Goal: Check status: Check status

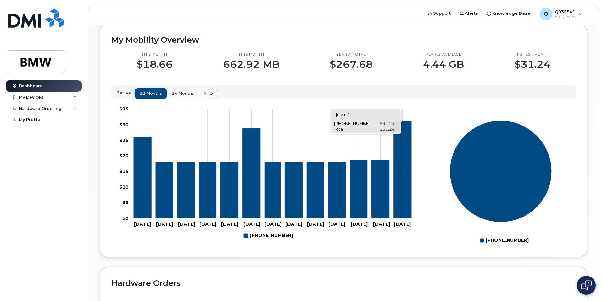
scroll to position [157, 0]
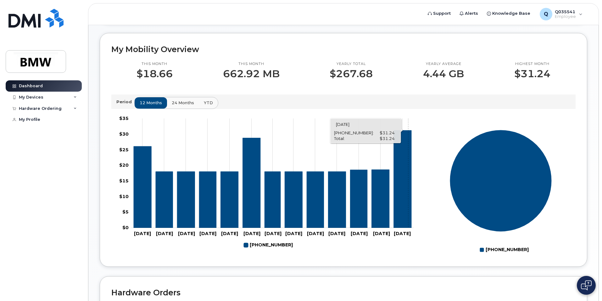
click at [408, 189] on icon "864-584-4683" at bounding box center [403, 179] width 18 height 98
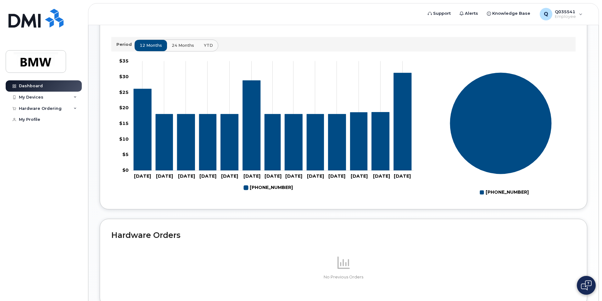
scroll to position [267, 0]
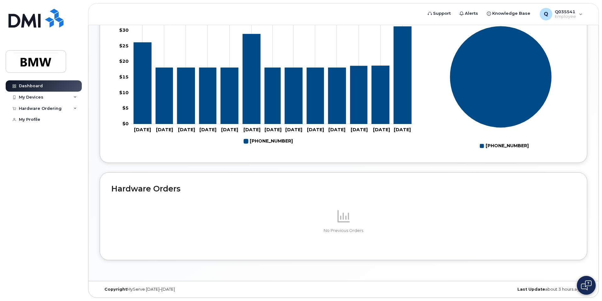
click at [340, 220] on icon at bounding box center [343, 216] width 12 height 12
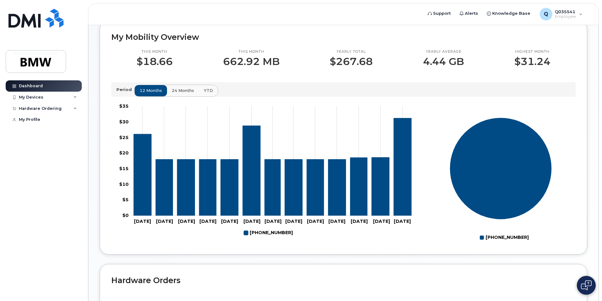
scroll to position [173, 0]
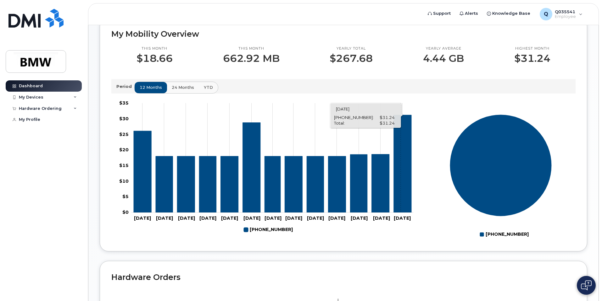
click at [400, 165] on icon "864-584-4683" at bounding box center [403, 164] width 18 height 98
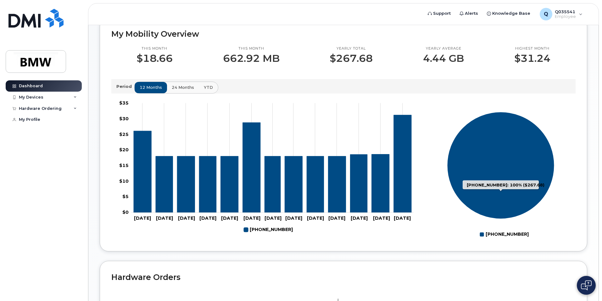
click at [506, 139] on icon "864-584-4683: 100%" at bounding box center [500, 165] width 107 height 107
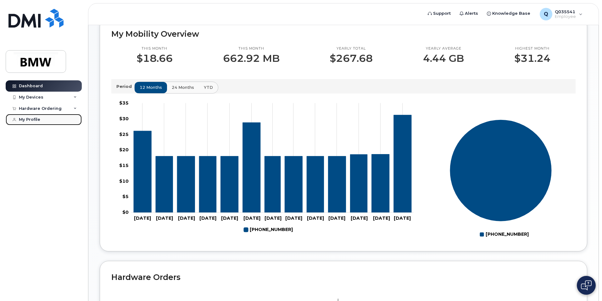
click at [25, 119] on div "My Profile" at bounding box center [29, 119] width 21 height 5
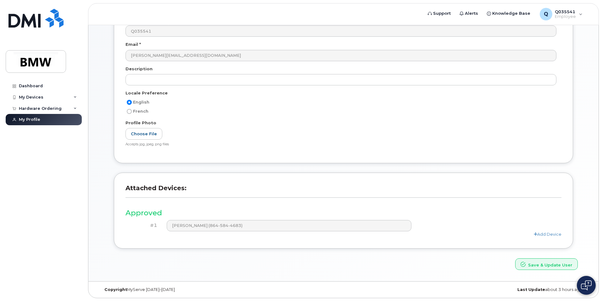
scroll to position [72, 0]
click at [53, 109] on div "Hardware Ordering" at bounding box center [40, 108] width 43 height 5
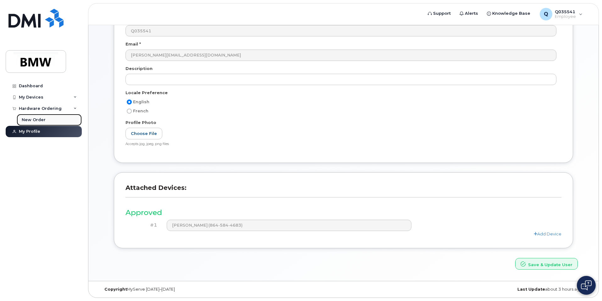
click at [28, 118] on div "New Order" at bounding box center [34, 120] width 24 height 6
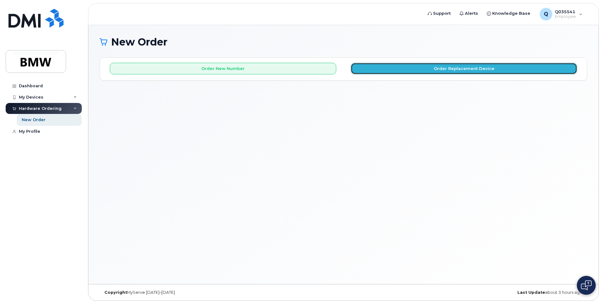
click at [464, 68] on button "Order Replacement Device" at bounding box center [463, 69] width 226 height 12
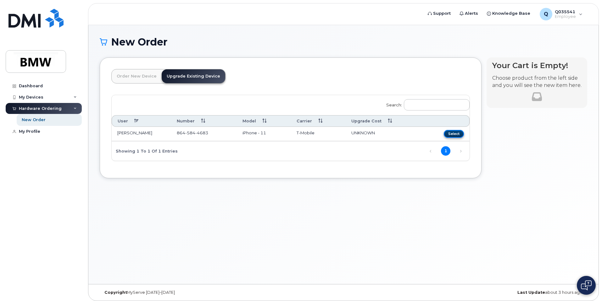
click at [452, 133] on button "Select" at bounding box center [453, 134] width 20 height 8
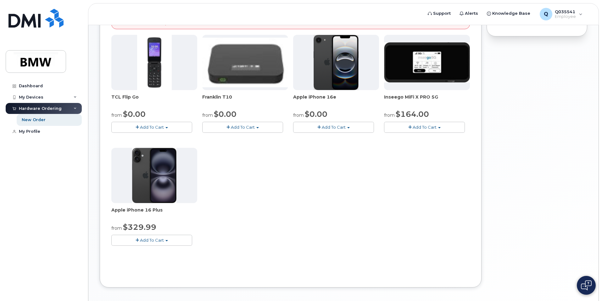
scroll to position [37, 0]
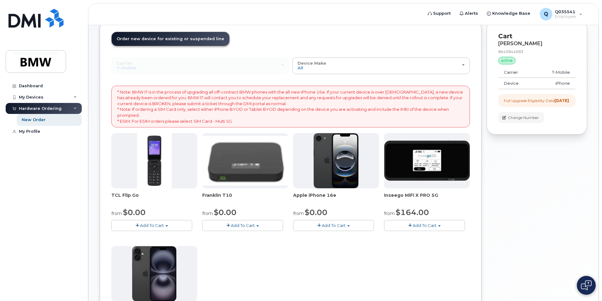
click at [328, 226] on span "Add To Cart" at bounding box center [334, 225] width 24 height 5
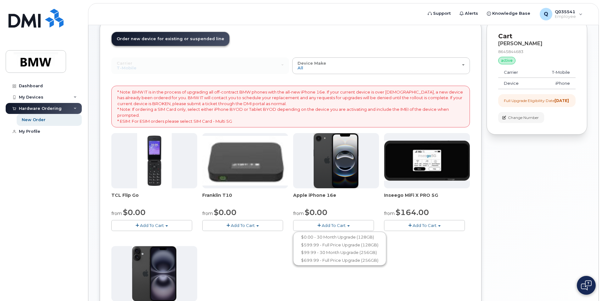
click at [445, 259] on div "TCL Flip Go from $0.00 Add To Cart $0.00 - 30 month Upgrade $96.00 - Full Price…" at bounding box center [290, 243] width 358 height 221
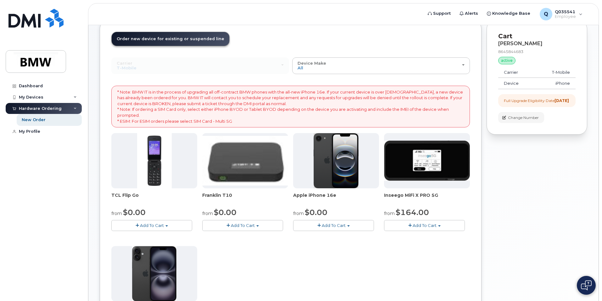
drag, startPoint x: 328, startPoint y: 223, endPoint x: 331, endPoint y: 225, distance: 3.8
click at [328, 223] on span "Add To Cart" at bounding box center [334, 225] width 24 height 5
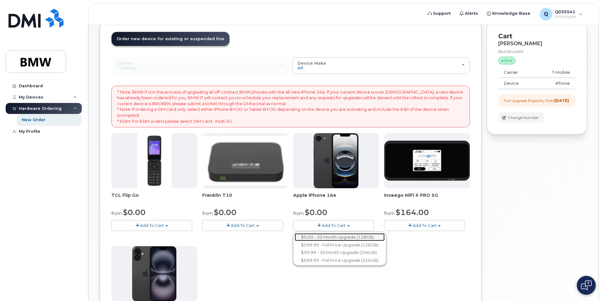
click at [339, 239] on link "$0.00 - 30 Month Upgrade (128GB)" at bounding box center [340, 238] width 90 height 8
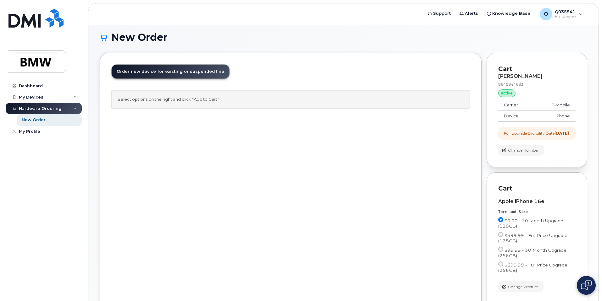
scroll to position [0, 0]
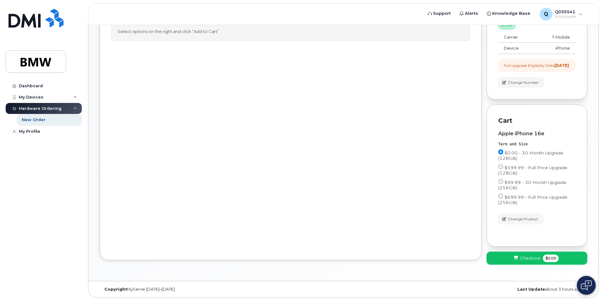
click at [535, 257] on span "Checkout" at bounding box center [530, 259] width 20 height 6
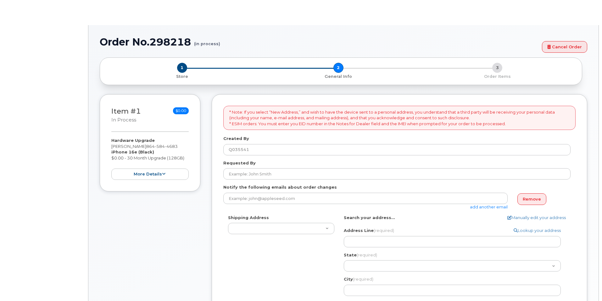
select select
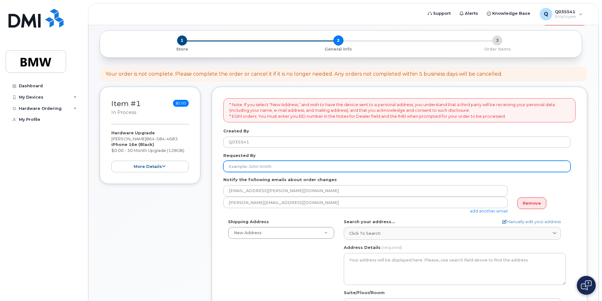
scroll to position [94, 0]
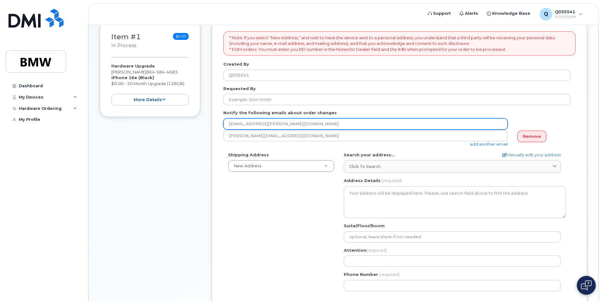
click at [329, 124] on input "lane.thomas@bmwmc.com" at bounding box center [365, 123] width 284 height 11
drag, startPoint x: 302, startPoint y: 123, endPoint x: 278, endPoint y: 122, distance: 24.5
click at [278, 122] on input "lane.thomas@bmwmc.com" at bounding box center [365, 123] width 284 height 11
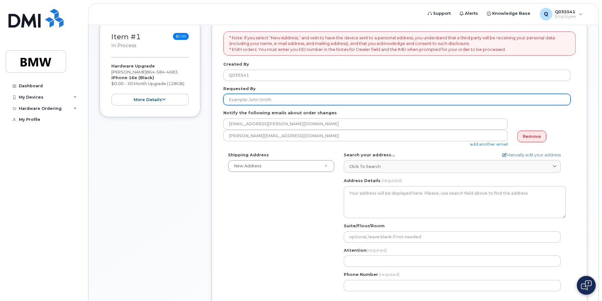
click at [282, 98] on input "Requested By" at bounding box center [396, 99] width 347 height 11
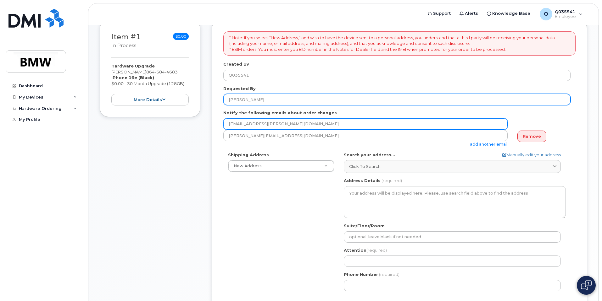
type input "Josef Vorbauer"
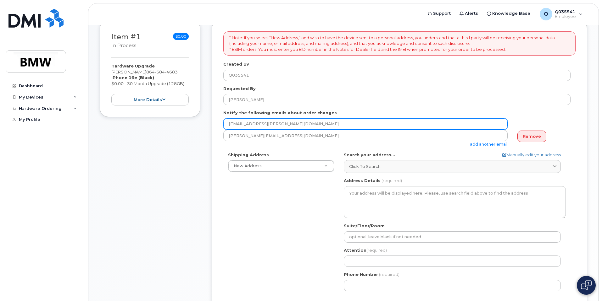
drag, startPoint x: 268, startPoint y: 123, endPoint x: 187, endPoint y: 123, distance: 81.4
click at [187, 123] on div "Item #1 in process $0.00 Hardware Upgrade Lane Thomas 864 584 4683 iPhone 16e (…" at bounding box center [343, 194] width 487 height 348
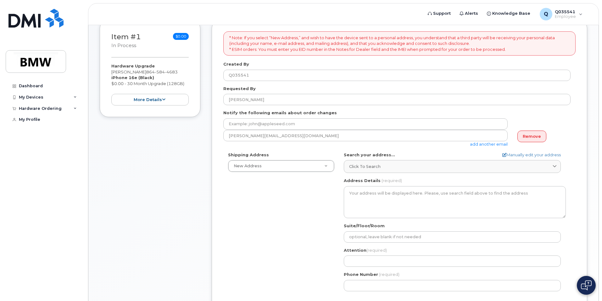
click at [527, 109] on form "* Note: If you select “New Address,” and wish to have the device sent to a pers…" at bounding box center [399, 188] width 352 height 315
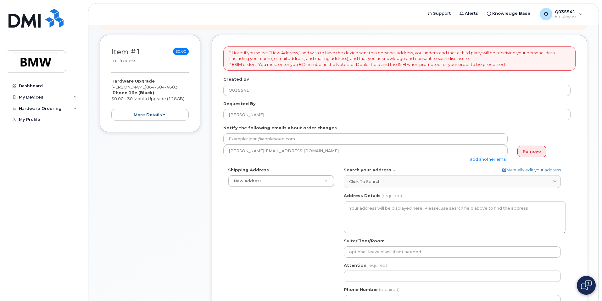
scroll to position [66, 0]
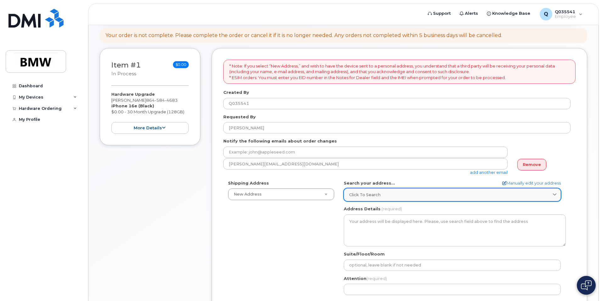
click at [553, 194] on icon at bounding box center [554, 195] width 4 height 4
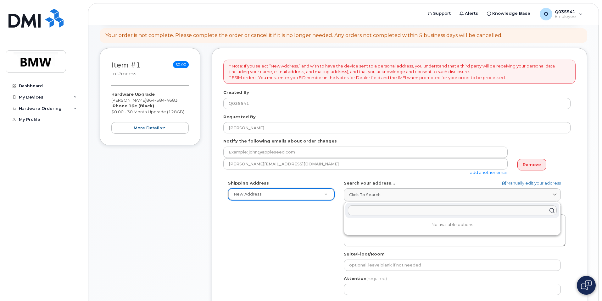
click at [327, 217] on div "Shipping Address New Address New Address BMW MC Plant BMW North America Financi…" at bounding box center [396, 252] width 347 height 144
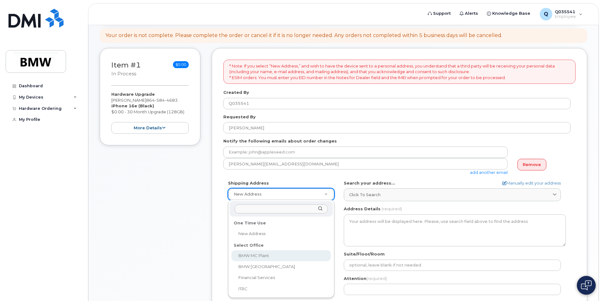
select select
type textarea "1400 Highway 101 S GREER SC 29651-6731 UNITED STATES Greer South Carolina 29651…"
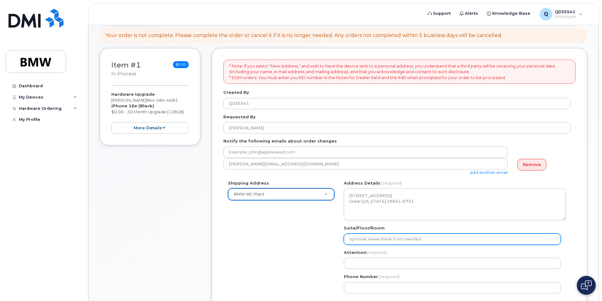
click at [386, 241] on input "Suite/Floor/Room" at bounding box center [452, 239] width 217 height 11
select select
type input "A"
select select
type input "AC"
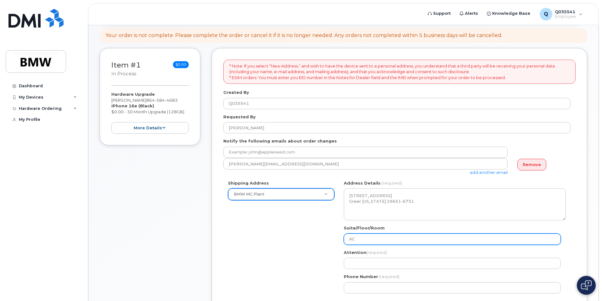
select select
type input "A"
select select
type input "Aa"
select select
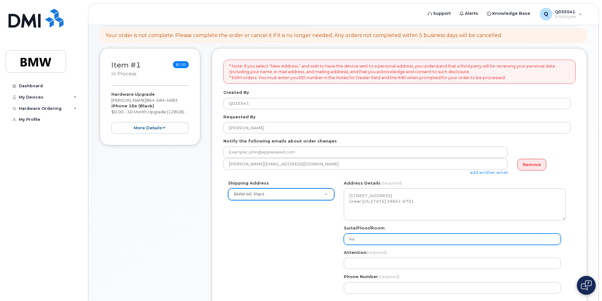
type input "Aan"
select select
type input "Aana"
select select
type input "Aanal"
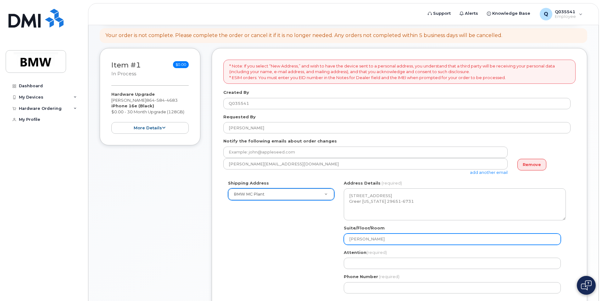
select select
type input "Aanaly"
select select
type input "Aanalys"
select select
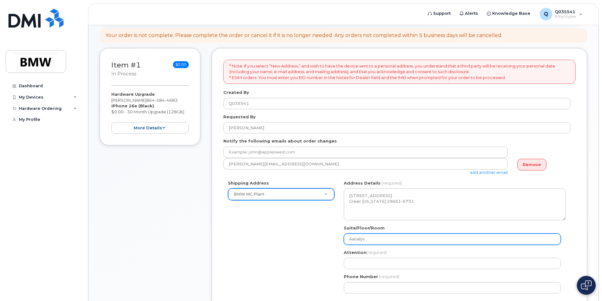
type input "Aanalysi"
select select
type input "Aanalysis"
select select
type input "Aanalysis C"
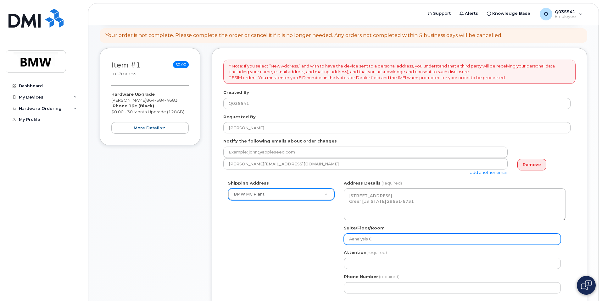
select select
type input "Aanalysis Ce"
select select
type input "Aanalysis Cen"
select select
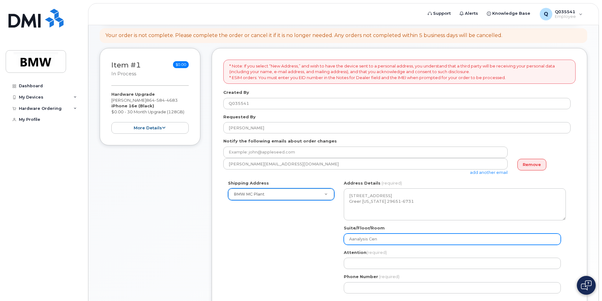
type input "Aanalysis Cent"
select select
type input "Aanalysis Cente"
select select
type input "Aanalysis Center"
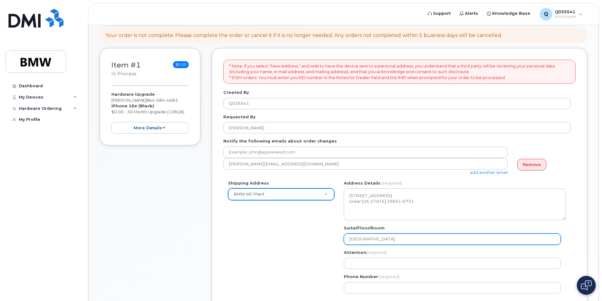
select select
type input "Aanalysis Center t"
select select
type input "Aanalysis Center ti"
select select
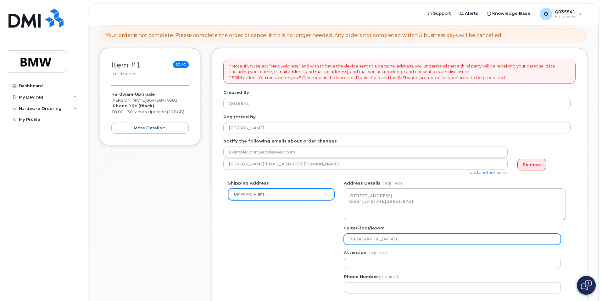
type input "Aanalysis Center tip"
select select
type input "Aanalysis Center ti"
select select
type input "Aanalysis Center t"
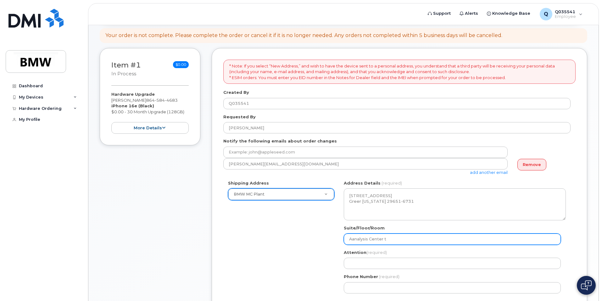
select select
type input "Aanalysis Center to"
select select
type input "Aanalysis Center top"
select select
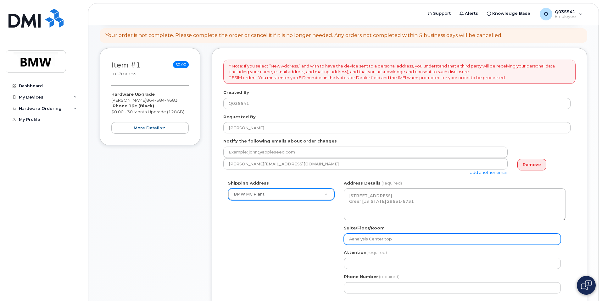
type input "Aanalysis Center top f"
select select
type input "Aanalysis Center top fl"
select select
type input "Aanalysis Center top flo"
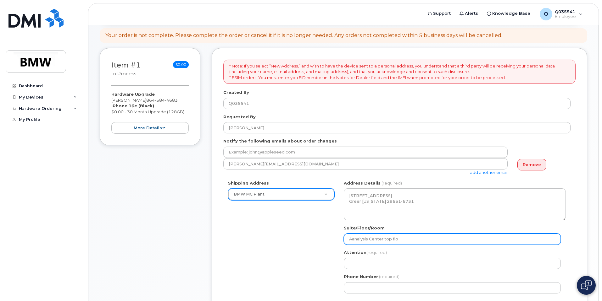
select select
type input "Aanalysis Center top floo"
select select
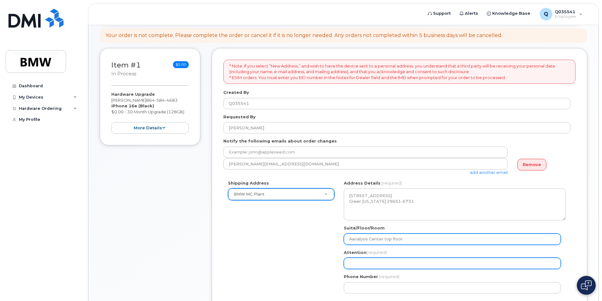
type input "Aanalysis Center top floor"
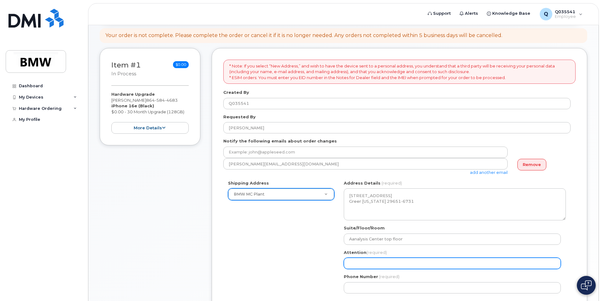
click at [359, 260] on input "Attention (required)" at bounding box center [452, 263] width 217 height 11
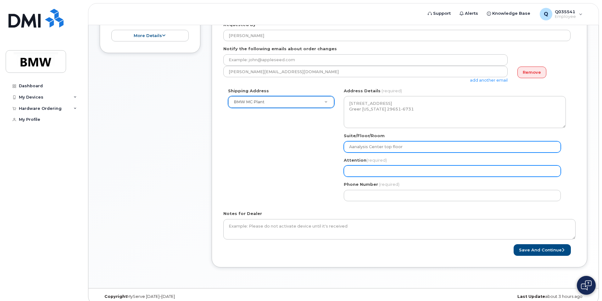
scroll to position [160, 0]
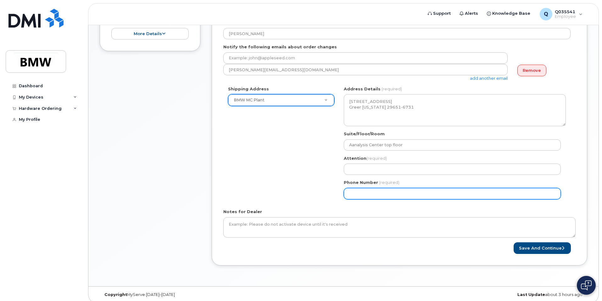
click at [363, 194] on input "Phone Number" at bounding box center [452, 193] width 217 height 11
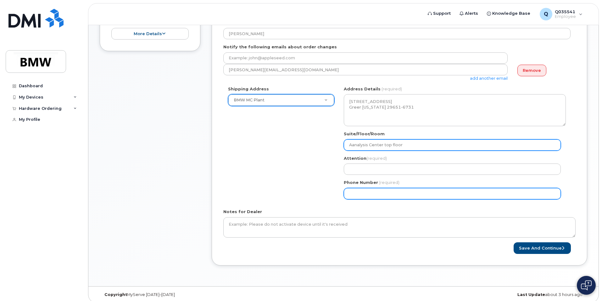
drag, startPoint x: 353, startPoint y: 145, endPoint x: 387, endPoint y: 197, distance: 62.5
click at [353, 145] on input "Aanalysis Center top floor" at bounding box center [452, 145] width 217 height 11
select select
type input "Analysis Center top floor"
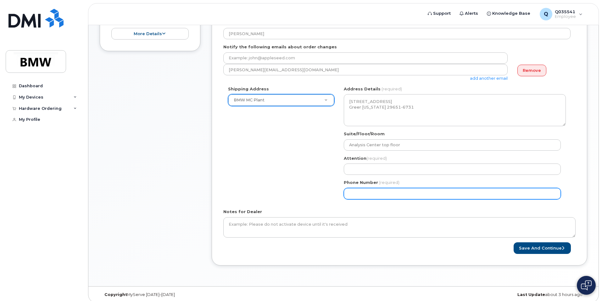
click at [363, 193] on input "Phone Number" at bounding box center [452, 193] width 217 height 11
select select
type input "864584468"
select select
type input "8645844683"
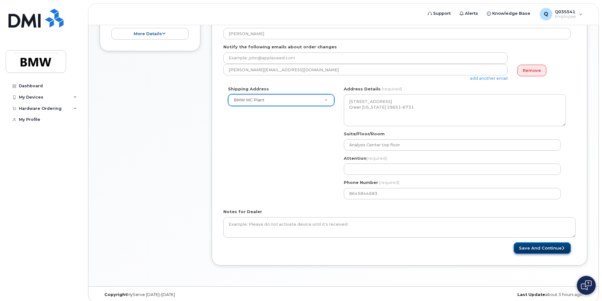
click at [547, 247] on button "Save and Continue" at bounding box center [541, 249] width 57 height 12
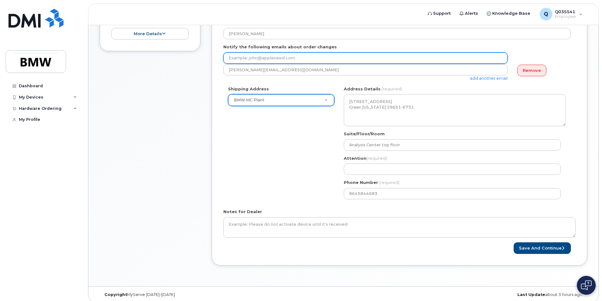
click at [274, 57] on input "email" at bounding box center [365, 57] width 284 height 11
type input "josef.vorbauer@bmw.de"
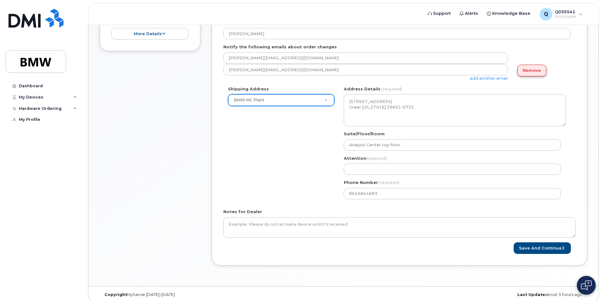
click at [533, 68] on link "Remove" at bounding box center [531, 71] width 29 height 12
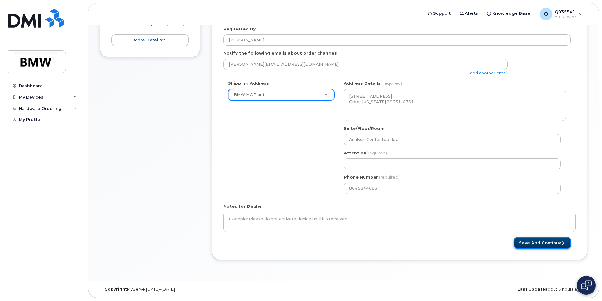
click at [546, 242] on button "Save and Continue" at bounding box center [541, 243] width 57 height 12
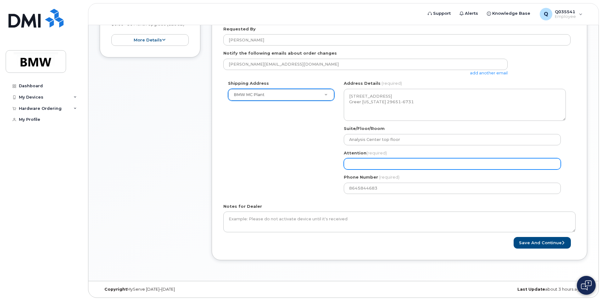
select select
type input "J"
select select
type input "Jo"
select select
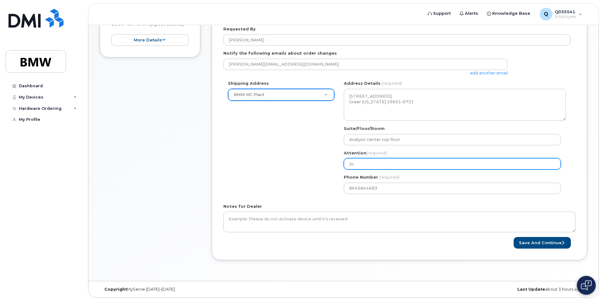
type input "Jos"
select select
type input "Jose"
select select
type input "Josef"
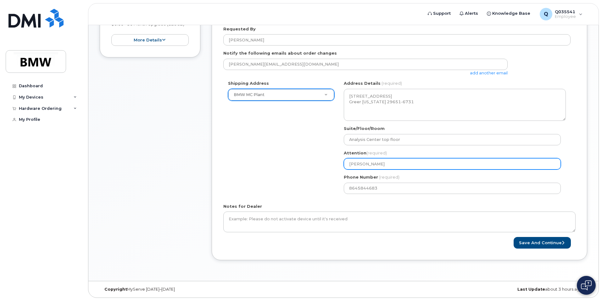
select select
type input "Josef V"
select select
type input "Josef Vo"
select select
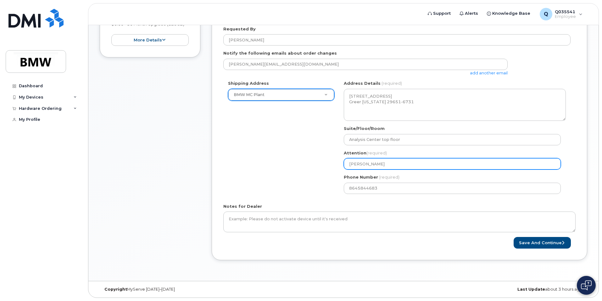
type input "Josef Vor"
select select
type input "Josef Vorb"
select select
type input "Josef Vorba"
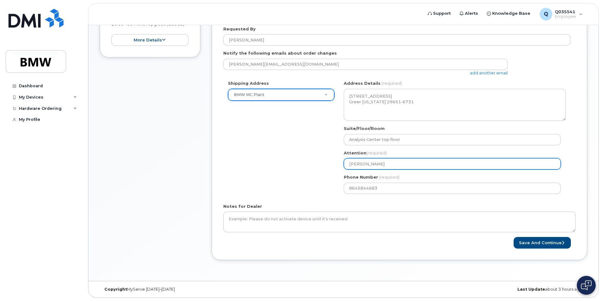
select select
type input "Josef Vorbau"
select select
type input "Josef Vorbaue"
select select
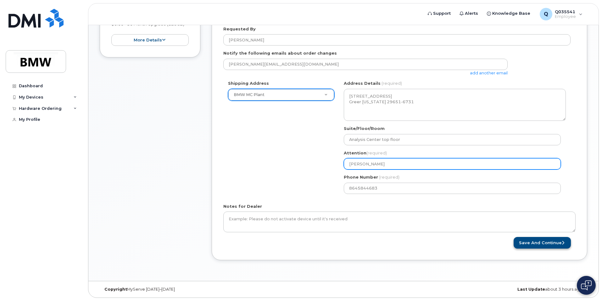
type input "Josef Vorbauer"
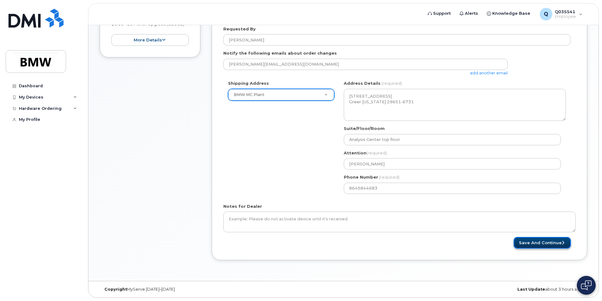
click at [551, 243] on button "Save and Continue" at bounding box center [541, 243] width 57 height 12
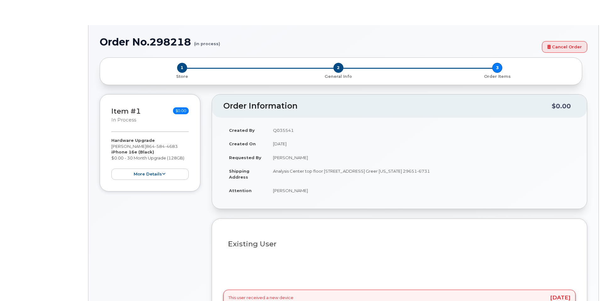
type input "Lane Thomas"
select select "1895448"
type input "QT03573"
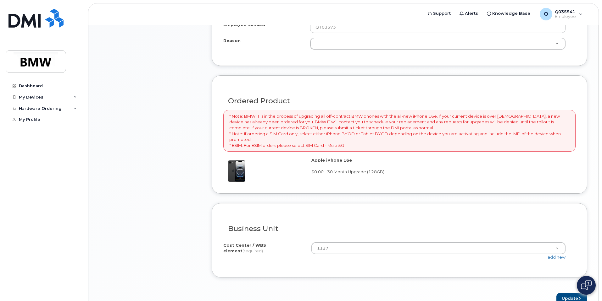
scroll to position [412, 0]
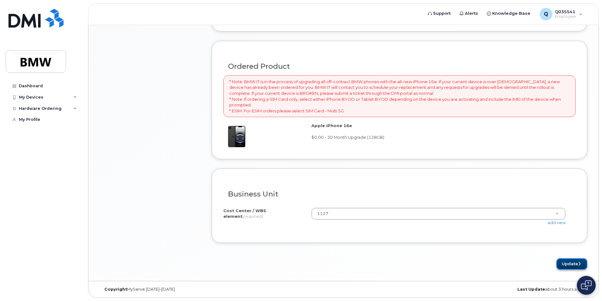
click at [578, 265] on icon "submit" at bounding box center [579, 264] width 3 height 4
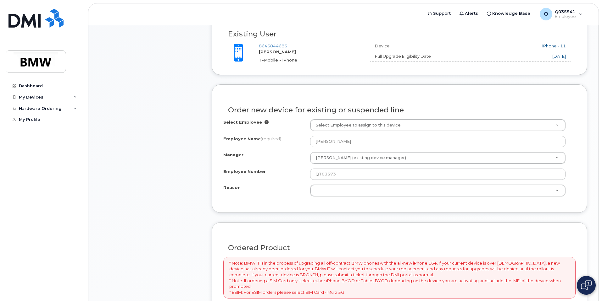
scroll to position [223, 0]
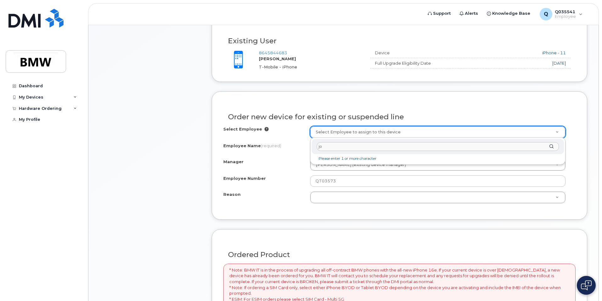
type input "j"
type input "v"
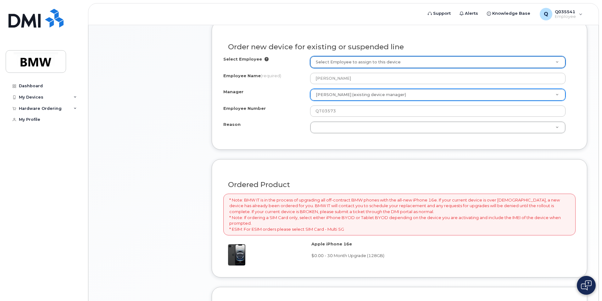
scroll to position [192, 0]
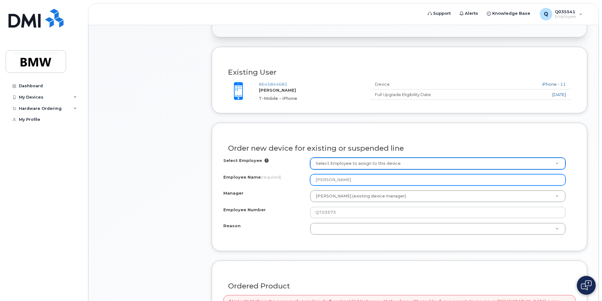
drag, startPoint x: 347, startPoint y: 180, endPoint x: 304, endPoint y: 180, distance: 43.4
click at [304, 180] on div "Employee Name (required) Lane Thomas" at bounding box center [399, 179] width 352 height 11
type input "j"
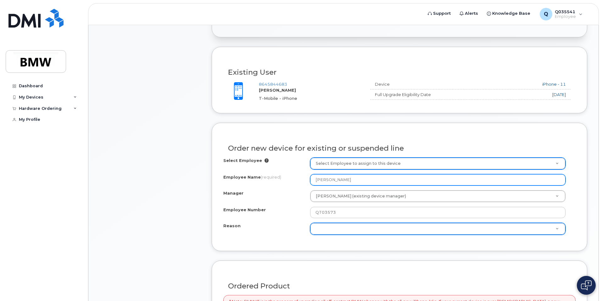
type input "Josef Vorbauer"
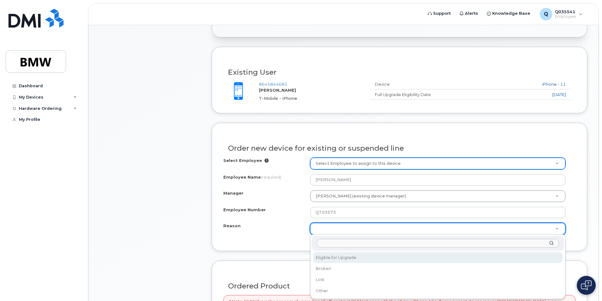
select select "eligible_for_upgrade"
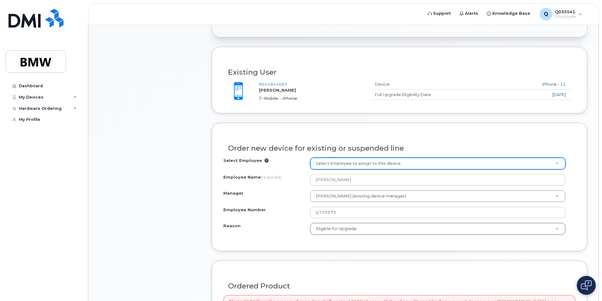
click at [578, 223] on div "Order new device for existing or suspended line Select Employee Select Employee…" at bounding box center [399, 187] width 375 height 128
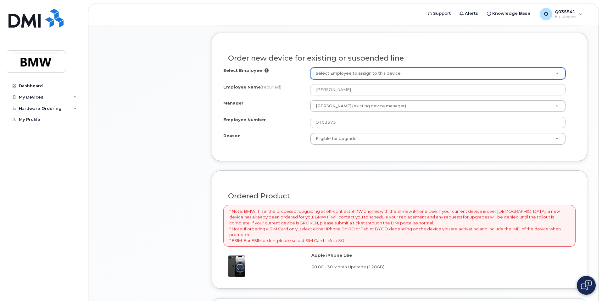
scroll to position [286, 0]
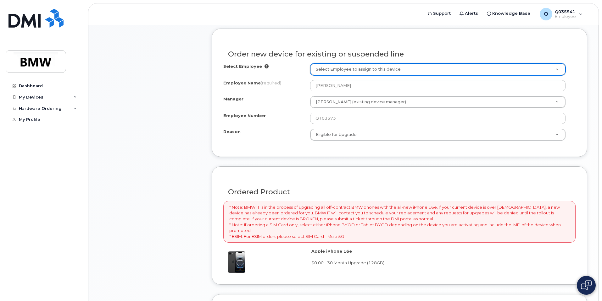
click at [264, 66] on icon at bounding box center [266, 66] width 4 height 4
click at [264, 67] on icon at bounding box center [266, 66] width 4 height 4
click at [265, 67] on icon at bounding box center [266, 66] width 4 height 4
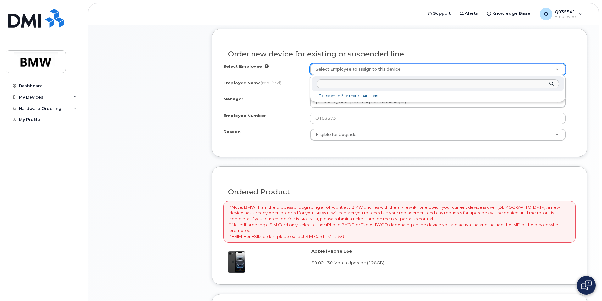
click at [354, 96] on li "Please enter 3 or more characters" at bounding box center [438, 96] width 250 height 7
type input "l"
type input "Q"
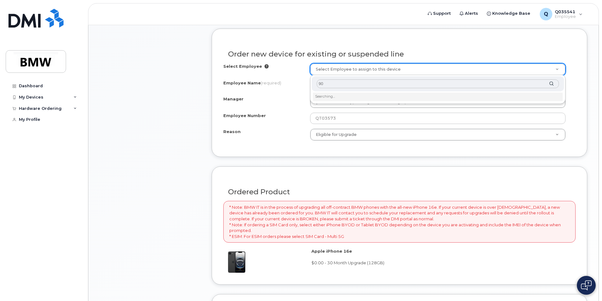
type input "9"
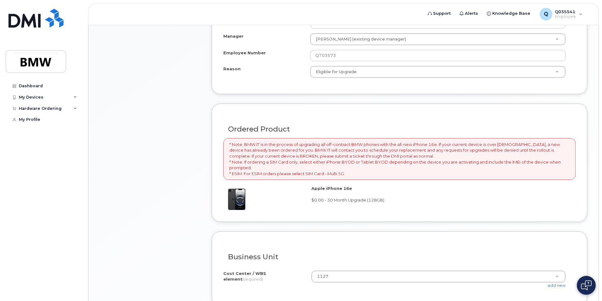
scroll to position [412, 0]
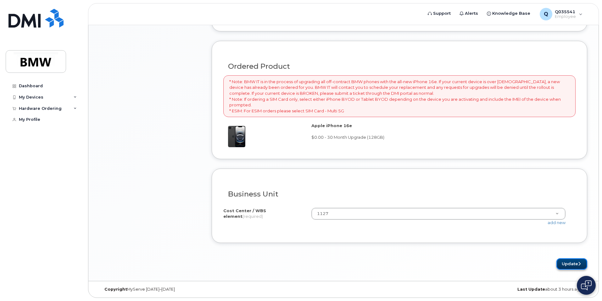
click at [574, 263] on button "Update" at bounding box center [571, 265] width 31 height 12
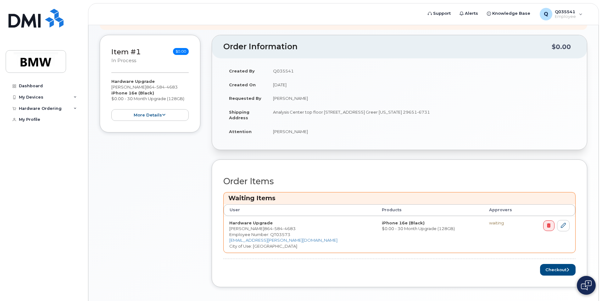
scroll to position [126, 0]
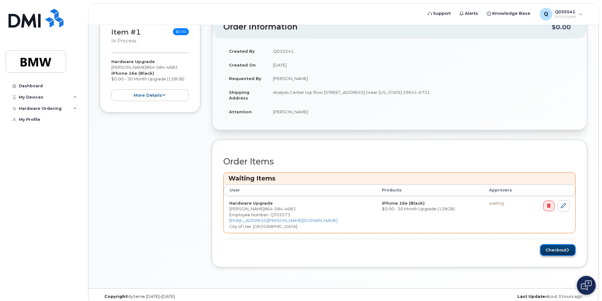
click at [563, 251] on button "Checkout" at bounding box center [558, 251] width 36 height 12
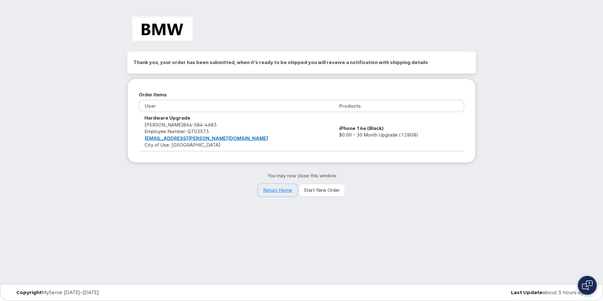
click at [278, 187] on link "Return Home" at bounding box center [278, 190] width 40 height 13
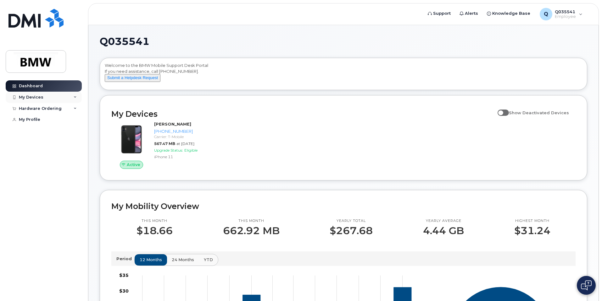
click at [74, 97] on icon at bounding box center [75, 97] width 3 height 3
click at [74, 144] on icon at bounding box center [75, 142] width 3 height 3
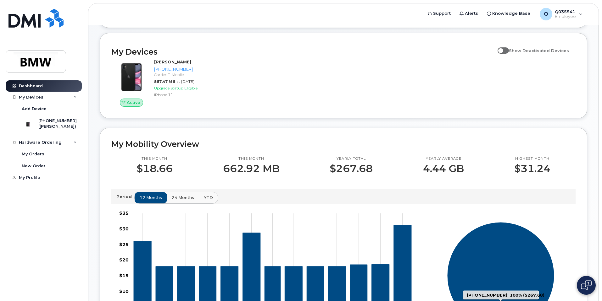
scroll to position [63, 0]
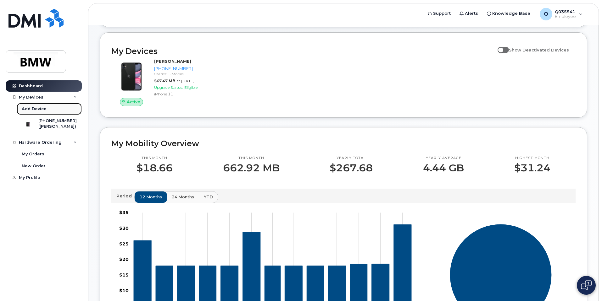
click at [34, 109] on div "Add Device" at bounding box center [34, 109] width 25 height 6
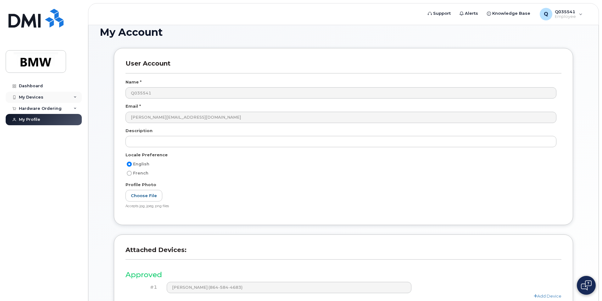
scroll to position [9, 0]
click at [35, 91] on link "Dashboard" at bounding box center [44, 85] width 76 height 11
click at [35, 95] on div "My Devices" at bounding box center [31, 97] width 25 height 5
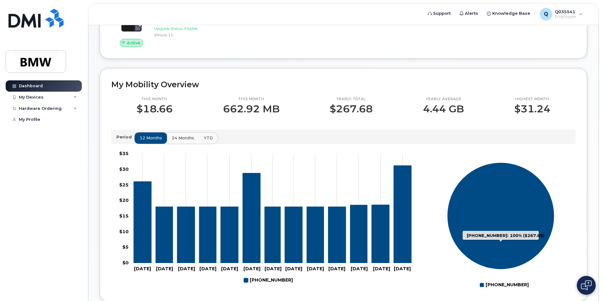
scroll to position [126, 0]
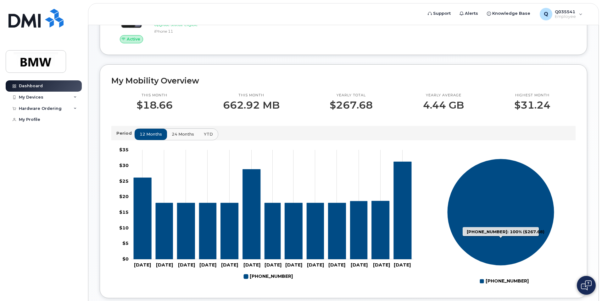
click at [509, 227] on icon "864-584-4683: 100%" at bounding box center [500, 212] width 107 height 107
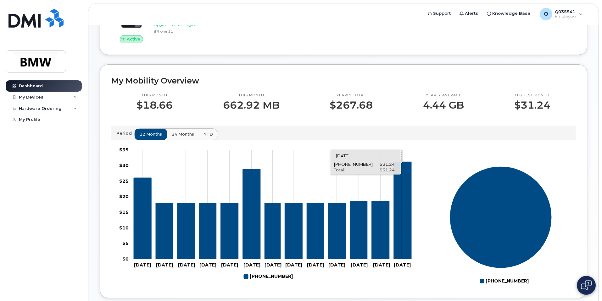
click at [402, 236] on icon "864-584-4683" at bounding box center [403, 211] width 18 height 98
drag, startPoint x: 393, startPoint y: 233, endPoint x: 435, endPoint y: 267, distance: 54.3
click at [435, 267] on rect at bounding box center [501, 216] width 150 height 141
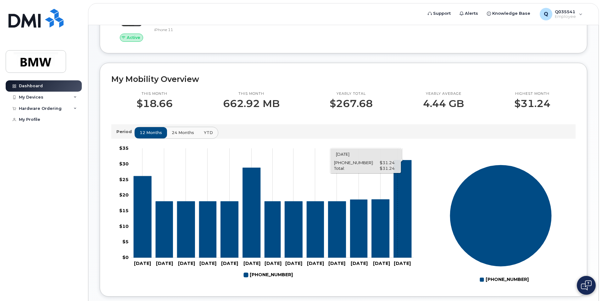
scroll to position [114, 0]
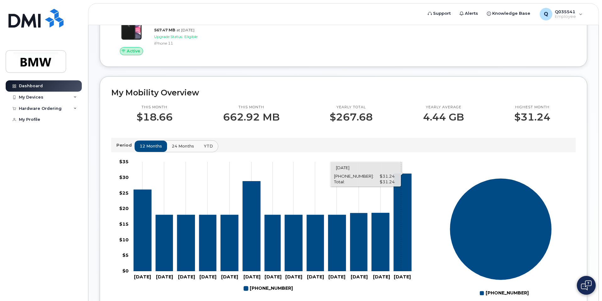
click at [401, 221] on icon "864-584-4683" at bounding box center [403, 223] width 18 height 98
click at [256, 40] on div "Active Lane Thomas 864-584-4683 Carrier: T-Mobile 567.47 MB at Aug 01, 2025 Upg…" at bounding box center [342, 31] width 471 height 55
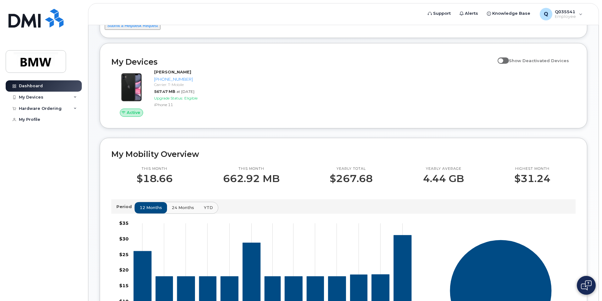
scroll to position [51, 0]
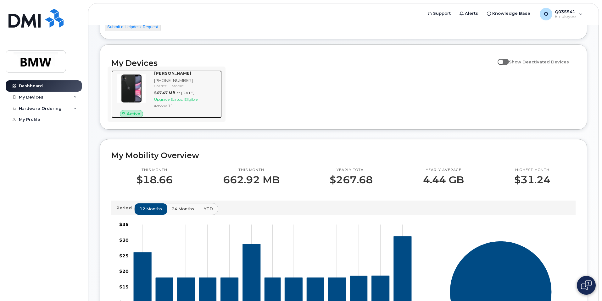
click at [124, 95] on img at bounding box center [131, 89] width 30 height 30
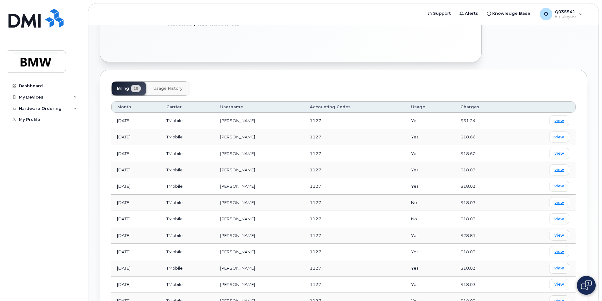
scroll to position [189, 0]
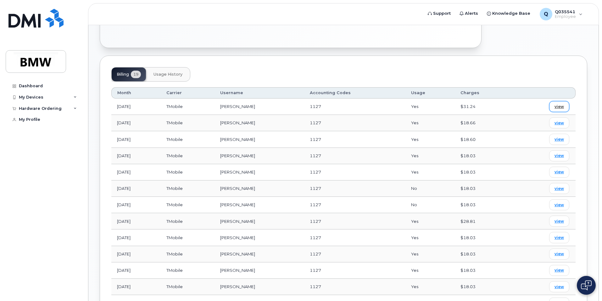
click at [554, 106] on span "view" at bounding box center [558, 107] width 9 height 6
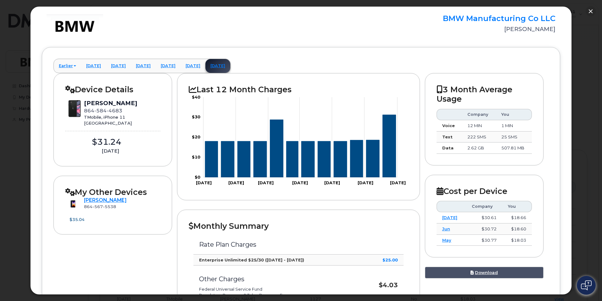
scroll to position [14, 0]
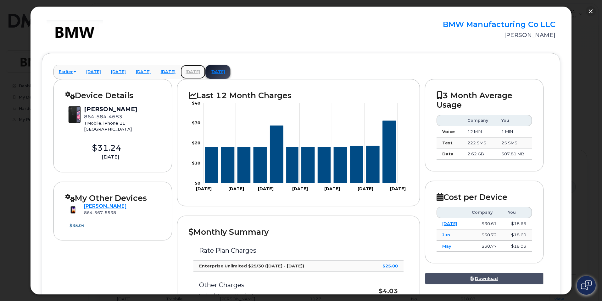
click at [205, 74] on link "[DATE]" at bounding box center [192, 72] width 25 height 14
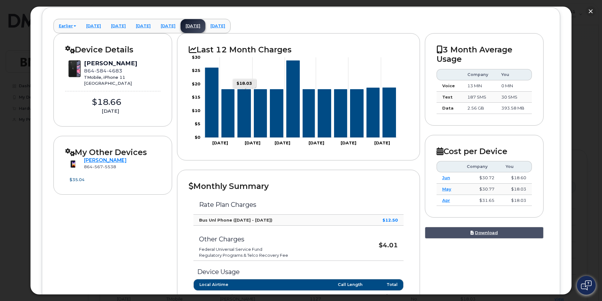
scroll to position [0, 0]
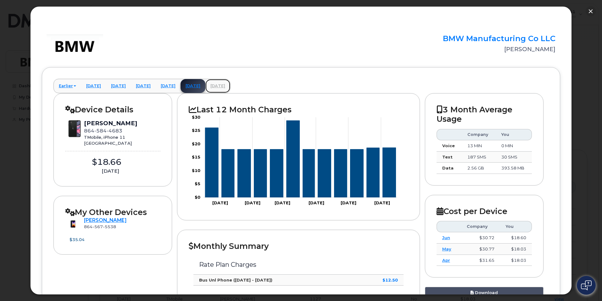
click at [230, 87] on link "[DATE]" at bounding box center [217, 86] width 25 height 14
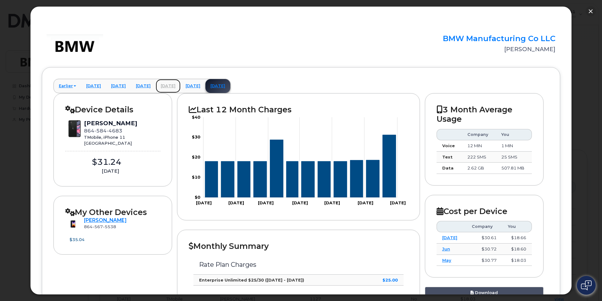
click at [180, 86] on link "[DATE]" at bounding box center [168, 86] width 25 height 14
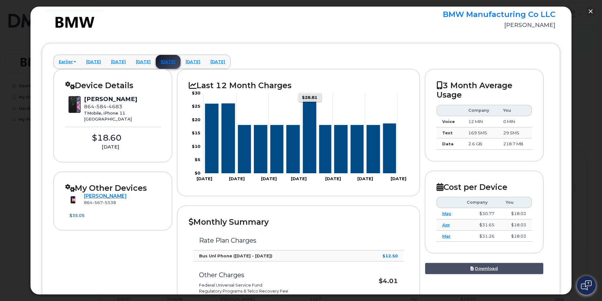
scroll to position [31, 0]
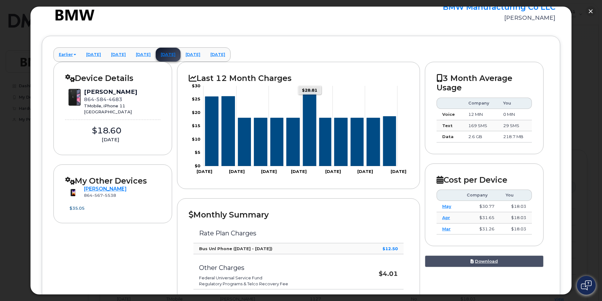
click at [307, 107] on icon "Series" at bounding box center [309, 127] width 13 height 77
click at [66, 53] on link "Earlier" at bounding box center [67, 55] width 27 height 14
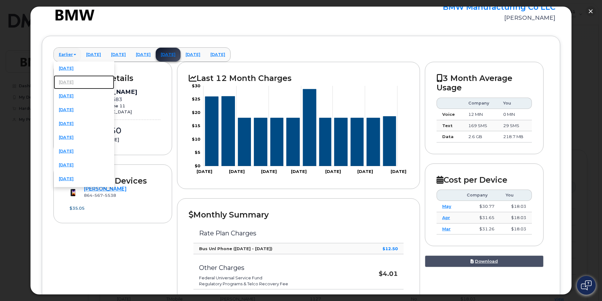
click at [73, 83] on link "[DATE]" at bounding box center [84, 82] width 60 height 14
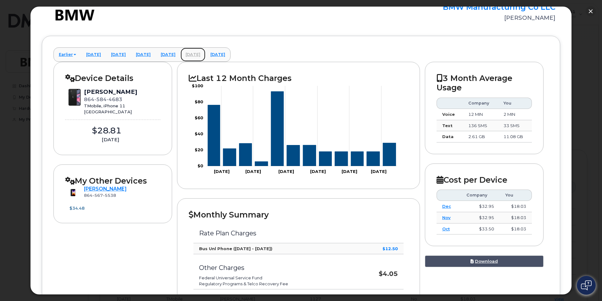
click at [205, 57] on link "[DATE]" at bounding box center [192, 55] width 25 height 14
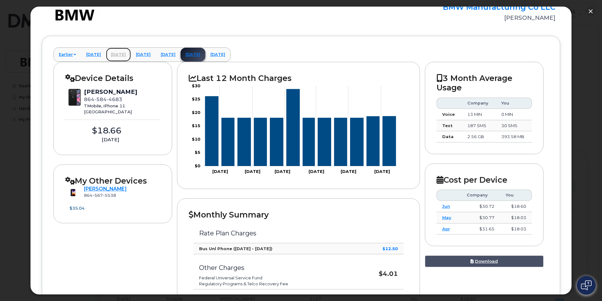
click at [131, 54] on link "[DATE]" at bounding box center [118, 55] width 25 height 14
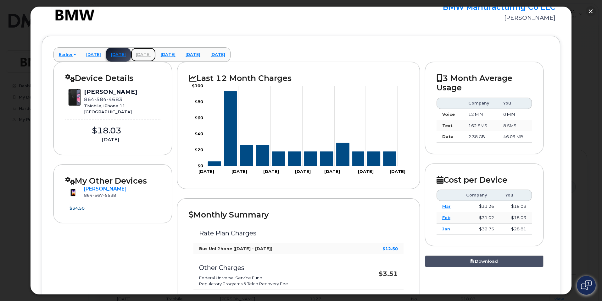
click at [156, 52] on link "[DATE]" at bounding box center [143, 55] width 25 height 14
